Goal: Task Accomplishment & Management: Manage account settings

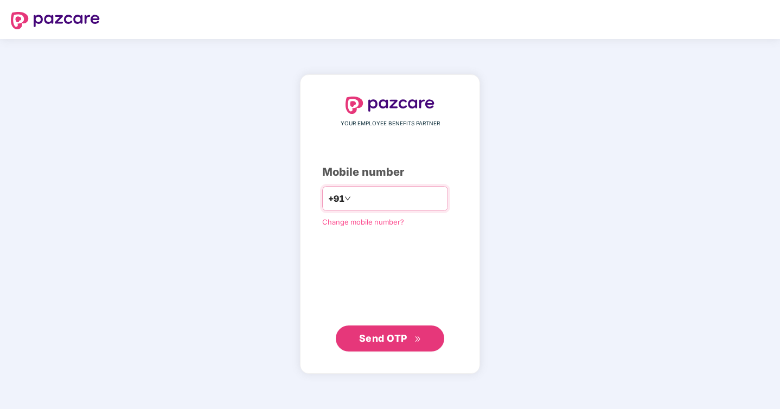
click at [391, 203] on input "number" at bounding box center [397, 198] width 89 height 17
type input "**********"
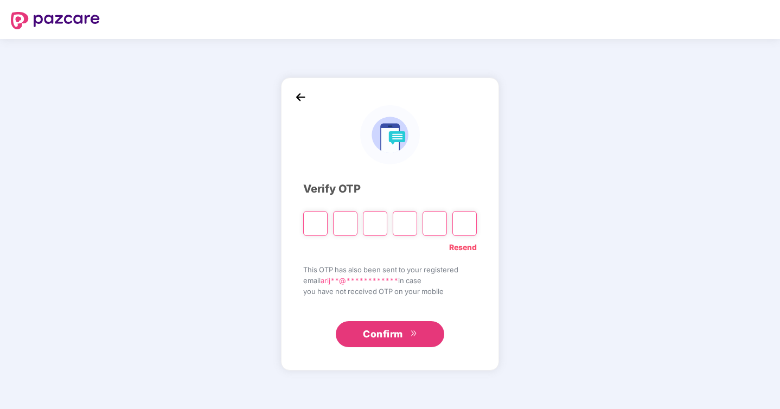
type input "*"
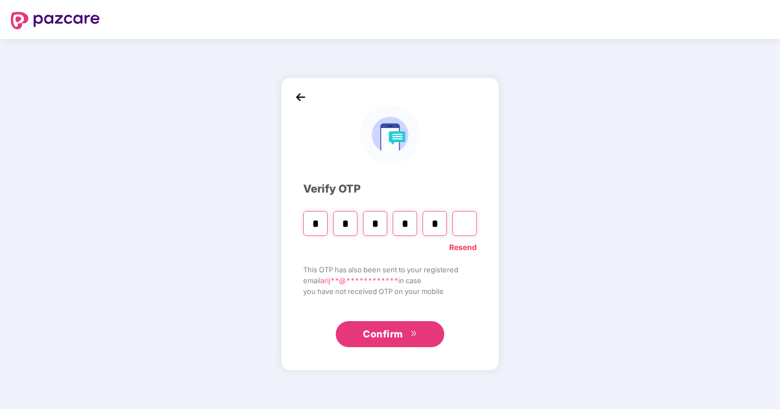
type input "*"
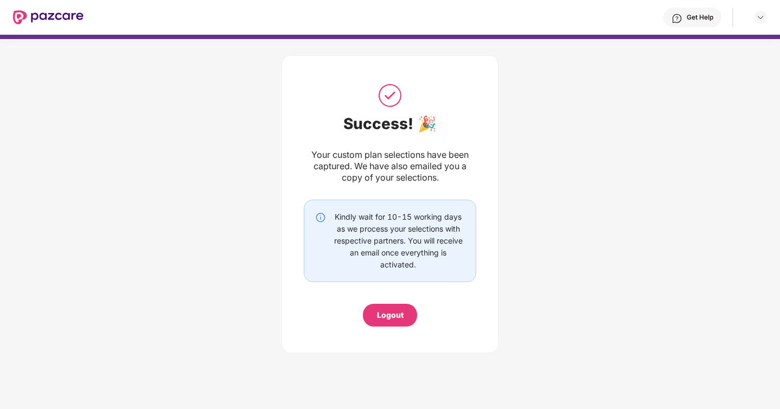
click at [336, 158] on div "Your custom plan selections have been captured. We have also emailed you a copy…" at bounding box center [390, 166] width 173 height 34
click at [386, 173] on div "Your custom plan selections have been captured. We have also emailed you a copy…" at bounding box center [390, 166] width 173 height 34
drag, startPoint x: 368, startPoint y: 166, endPoint x: 465, endPoint y: 184, distance: 98.2
click at [465, 184] on div "Success! 🎉 Your custom plan selections have been captured. We have also emailed…" at bounding box center [390, 204] width 173 height 245
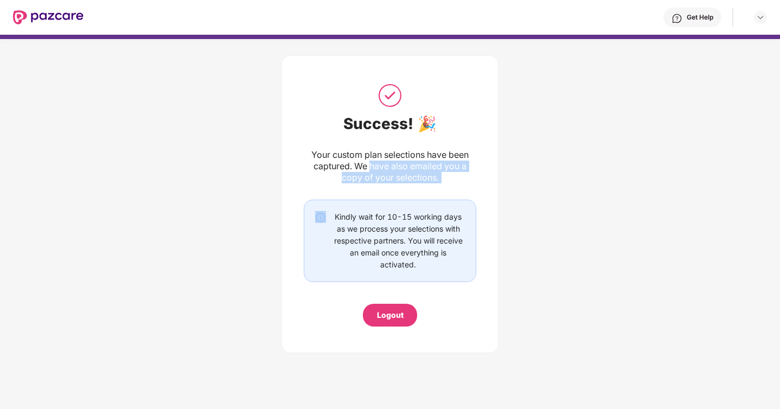
click at [52, 18] on img at bounding box center [48, 17] width 71 height 14
